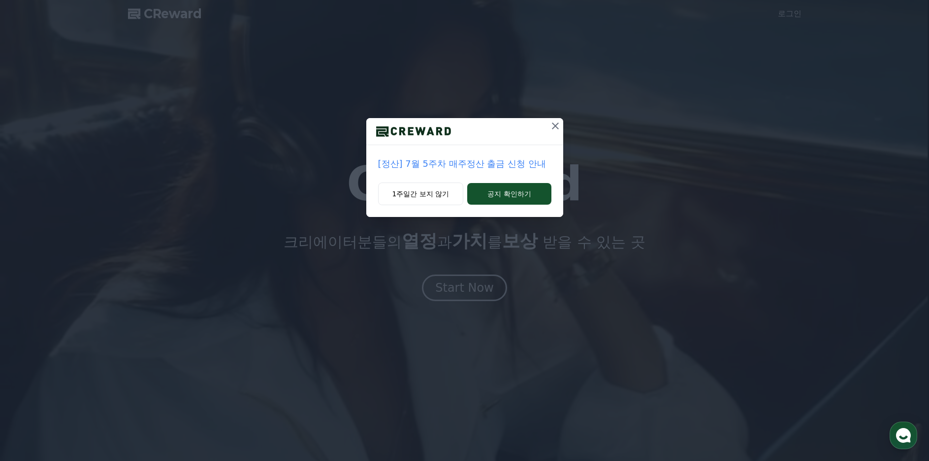
click at [556, 123] on icon at bounding box center [555, 126] width 12 height 12
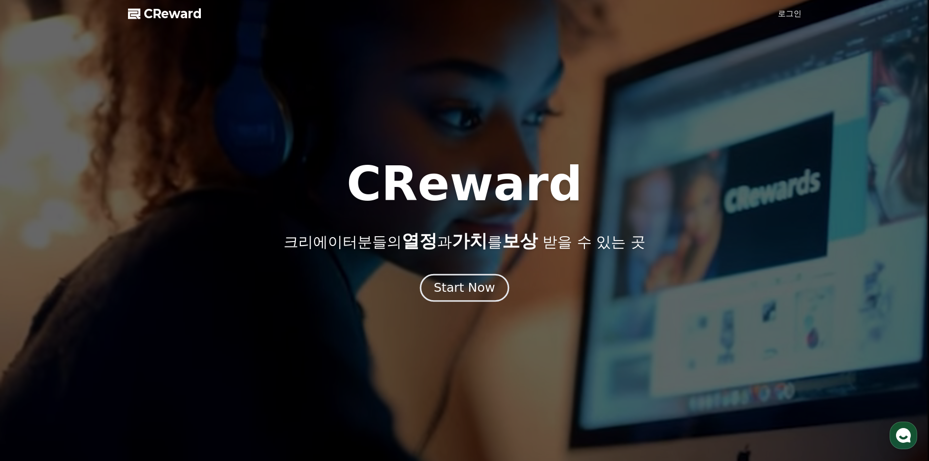
click at [472, 286] on div "Start Now" at bounding box center [464, 288] width 61 height 17
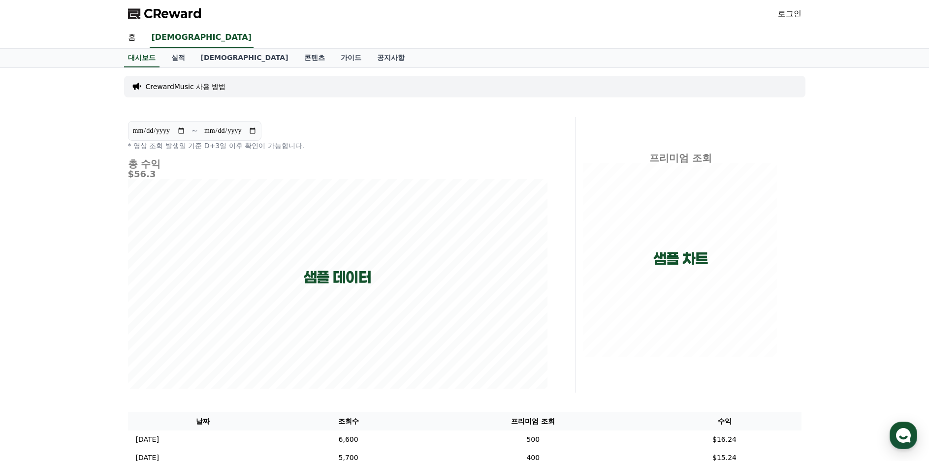
click at [788, 14] on link "로그인" at bounding box center [790, 14] width 24 height 12
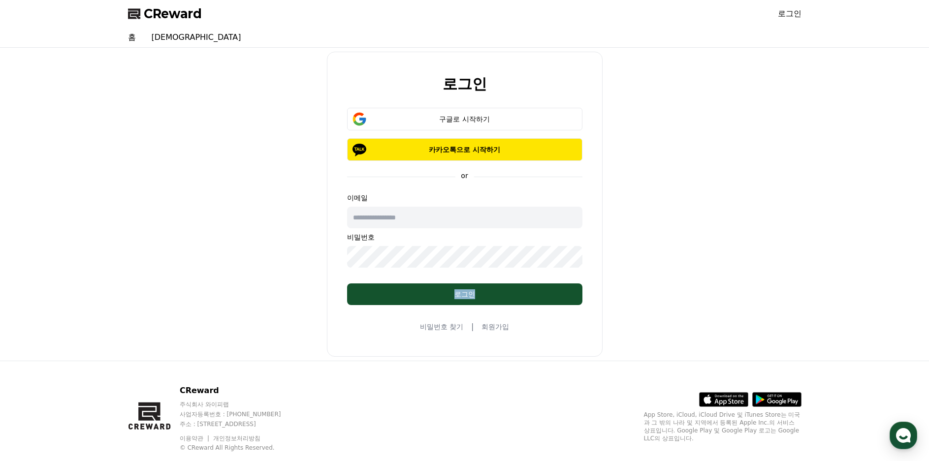
drag, startPoint x: 508, startPoint y: 278, endPoint x: 507, endPoint y: 311, distance: 33.5
click at [507, 307] on div "로그인 구글로 시작하기 카카오톡으로 시작하기 or 이메일 비밀번호 로그인 비밀번호 찾기 | 회원가입" at bounding box center [465, 204] width 276 height 305
click at [498, 331] on link "회원가입" at bounding box center [495, 327] width 28 height 10
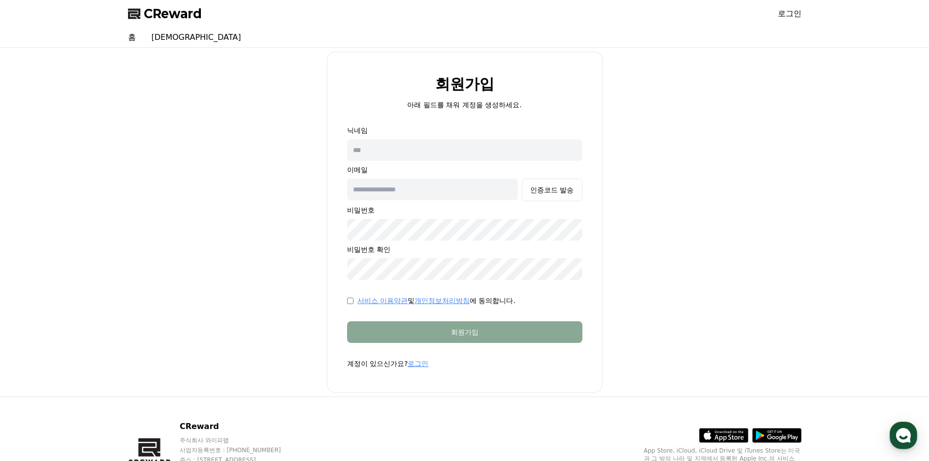
click at [422, 148] on input "text" at bounding box center [464, 150] width 235 height 22
type input "***"
click at [417, 190] on input "text" at bounding box center [432, 190] width 171 height 22
type input "**********"
click at [543, 197] on button "인증코드 발송" at bounding box center [552, 190] width 60 height 23
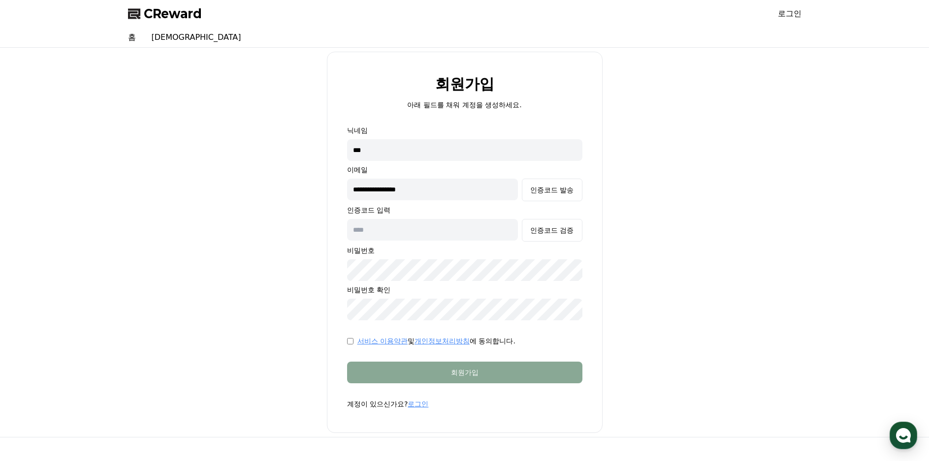
click at [406, 227] on input "text" at bounding box center [432, 230] width 171 height 22
paste input "******"
type input "******"
click at [536, 230] on div "인증코드 검증" at bounding box center [551, 230] width 43 height 10
click at [351, 345] on div "서비스 이용약관 및 개인정보처리방침 에 동의합니다." at bounding box center [464, 341] width 235 height 10
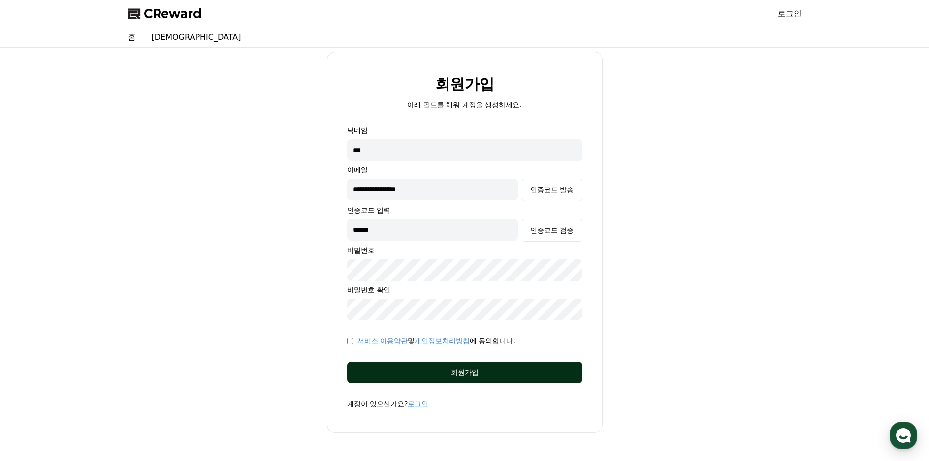
click at [424, 371] on div "회원가입" at bounding box center [465, 373] width 196 height 10
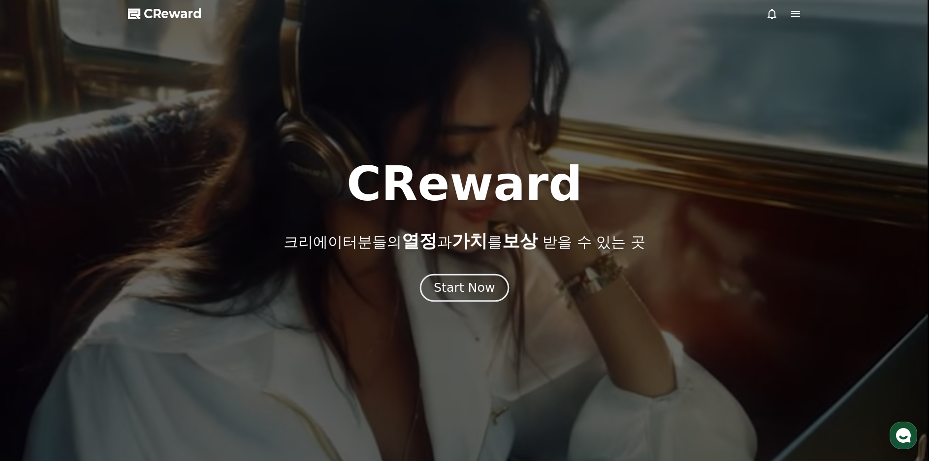
click at [491, 291] on div "Start Now" at bounding box center [464, 288] width 61 height 17
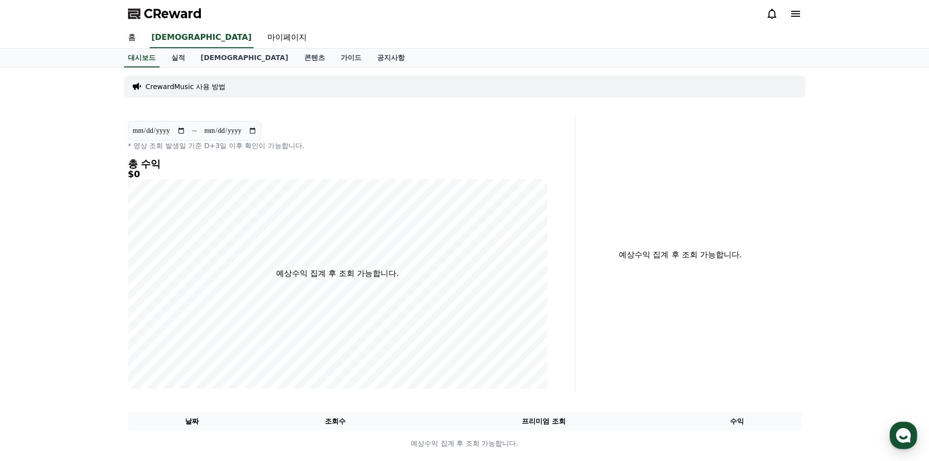
click at [217, 91] on p "CrewardMusic 사용 방법" at bounding box center [186, 87] width 80 height 10
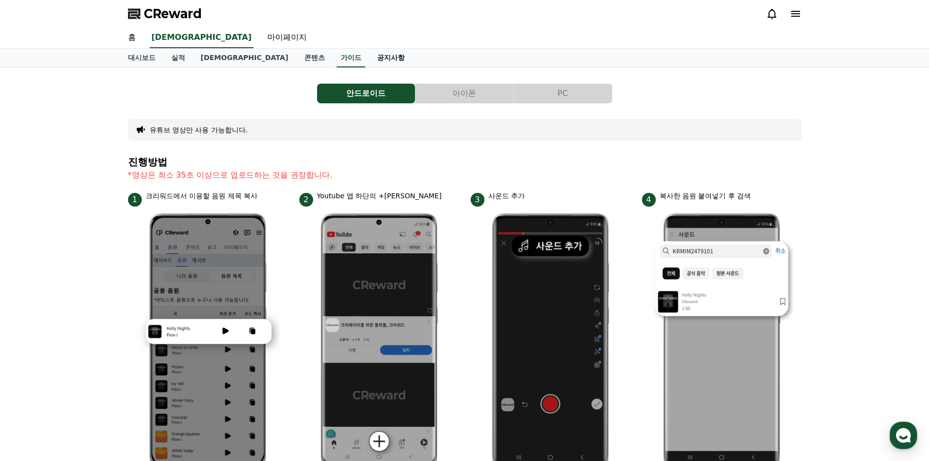
click at [369, 54] on link "공지사항" at bounding box center [390, 58] width 43 height 19
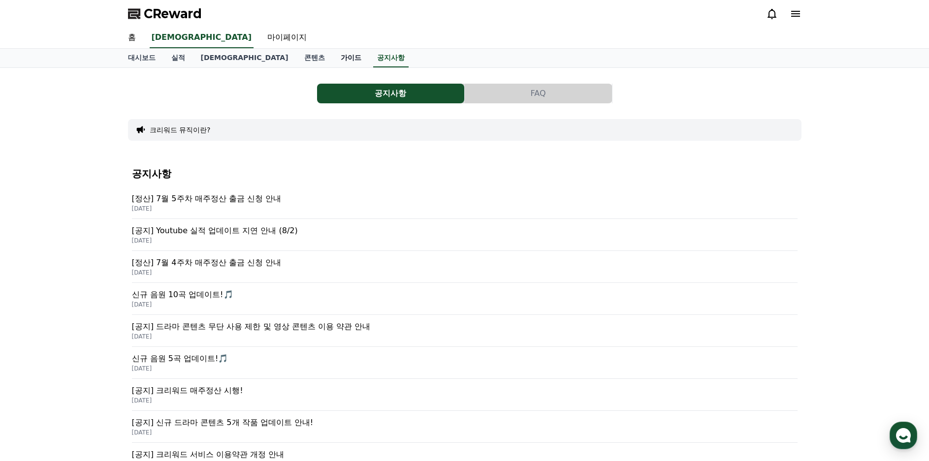
click at [333, 61] on link "가이드" at bounding box center [351, 58] width 36 height 19
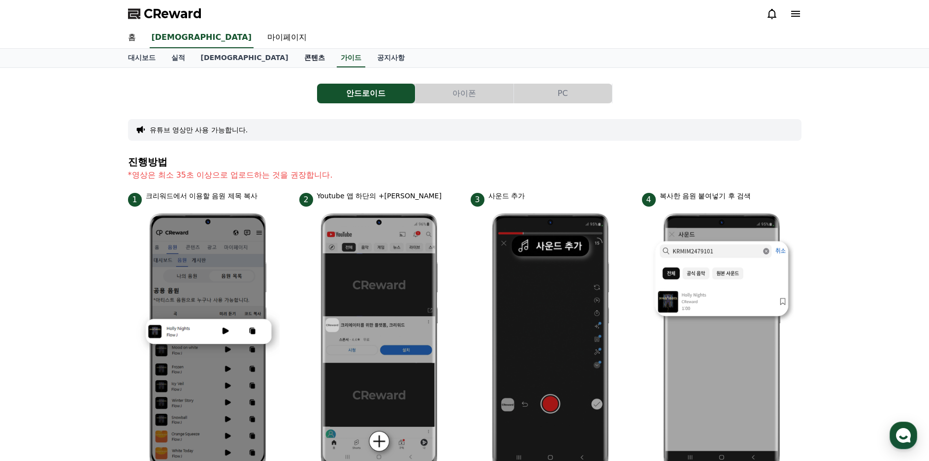
click at [296, 58] on link "콘텐츠" at bounding box center [314, 58] width 36 height 19
click at [208, 58] on link "[DEMOGRAPHIC_DATA]" at bounding box center [244, 58] width 103 height 19
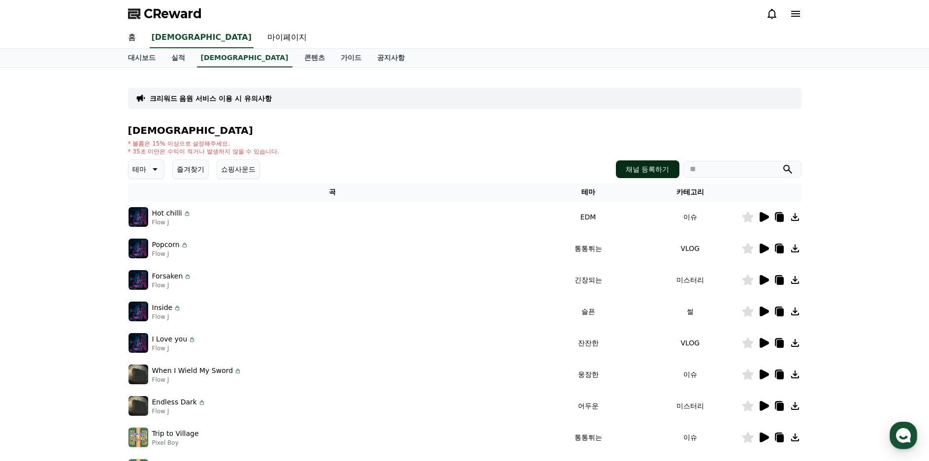
click at [650, 173] on button "채널 등록하기" at bounding box center [647, 169] width 63 height 18
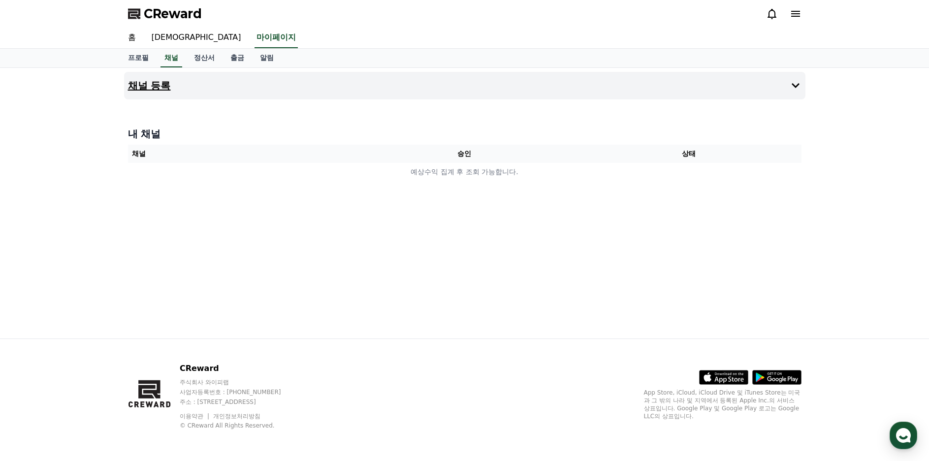
click at [519, 88] on button "채널 등록" at bounding box center [464, 86] width 681 height 28
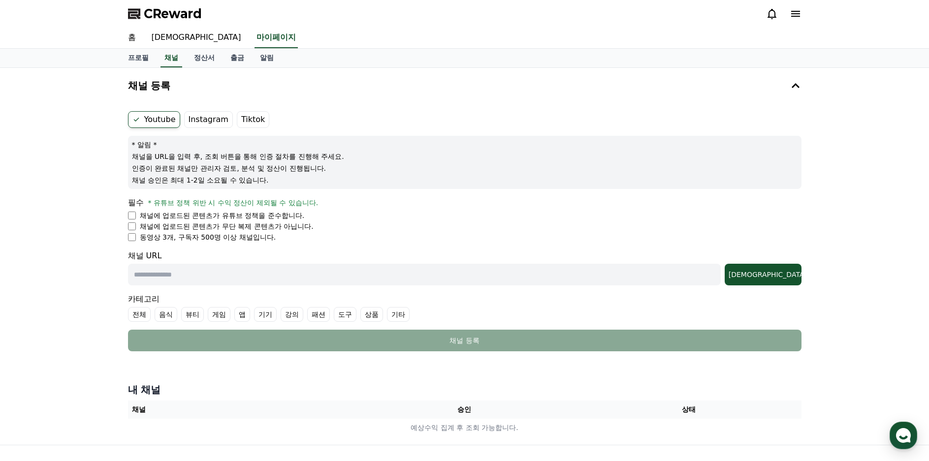
click at [133, 241] on li "동영상 3개, 구독자 500명 이상 채널입니다." at bounding box center [464, 237] width 673 height 10
click at [495, 240] on li "동영상 3개, 구독자 500명 이상 채널입니다." at bounding box center [464, 237] width 673 height 10
